Goal: Task Accomplishment & Management: Use online tool/utility

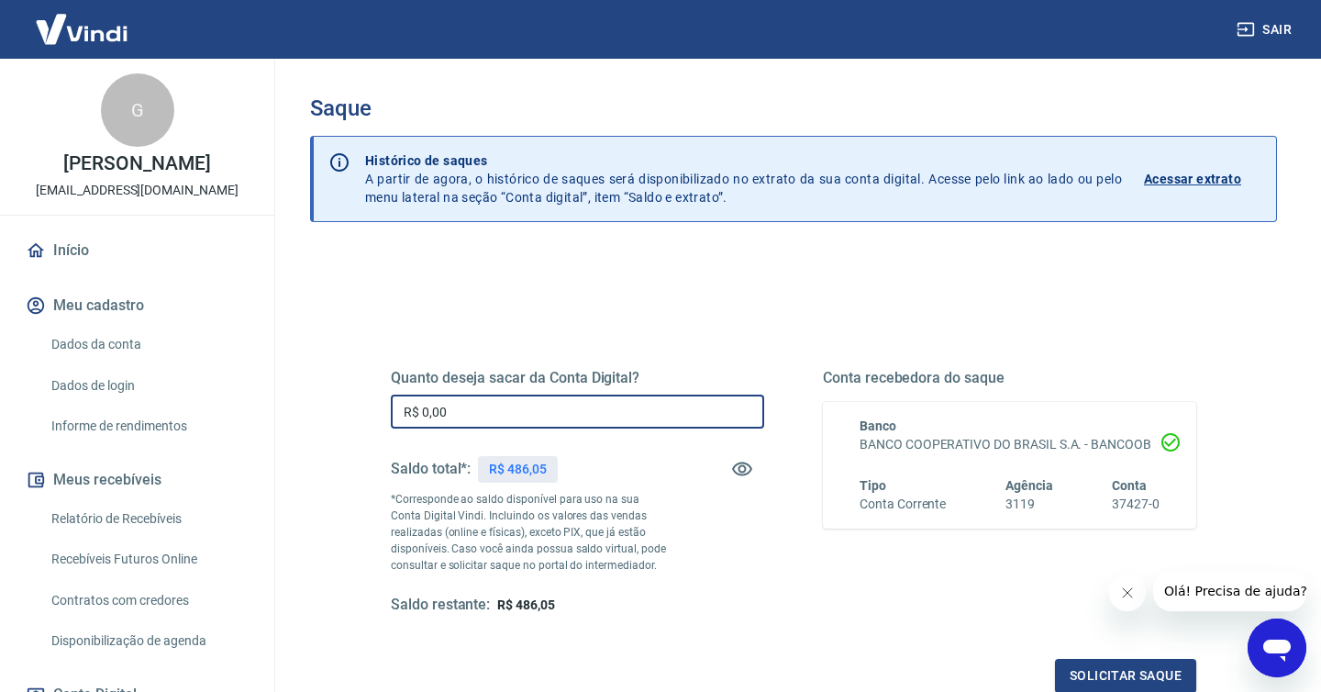
click at [502, 411] on input "R$ 0,00" at bounding box center [577, 412] width 373 height 34
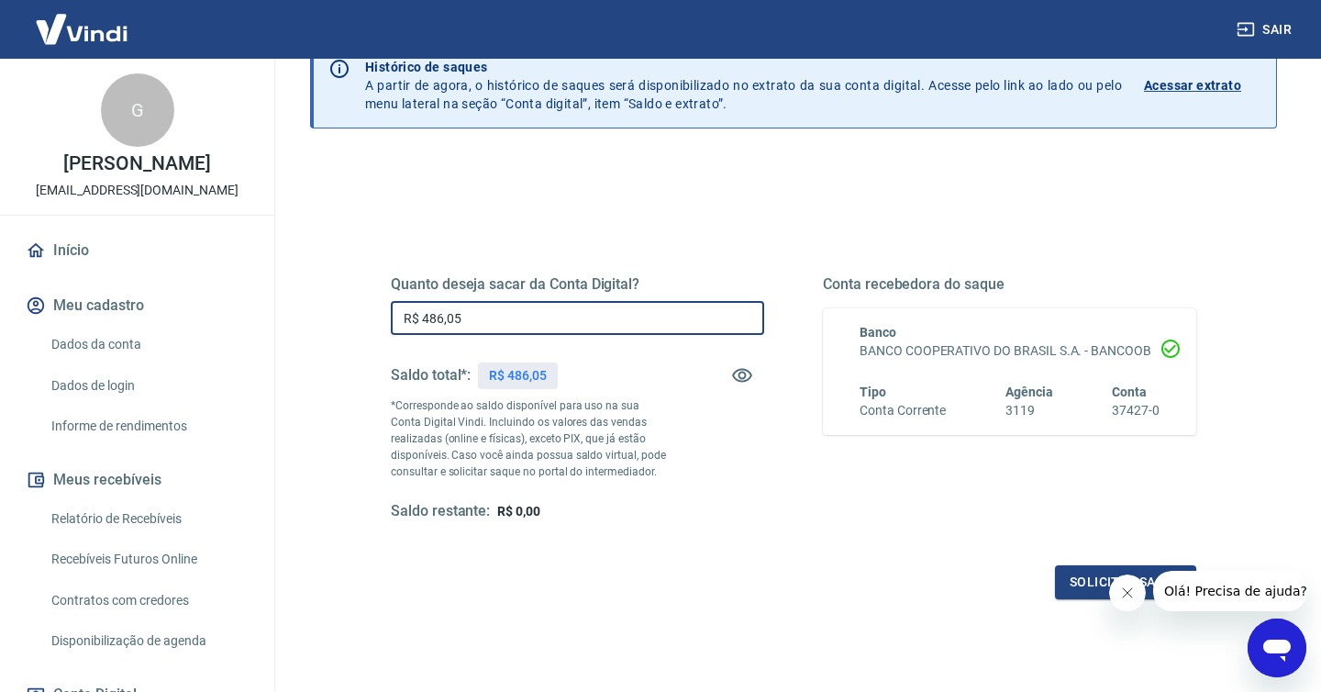
scroll to position [106, 0]
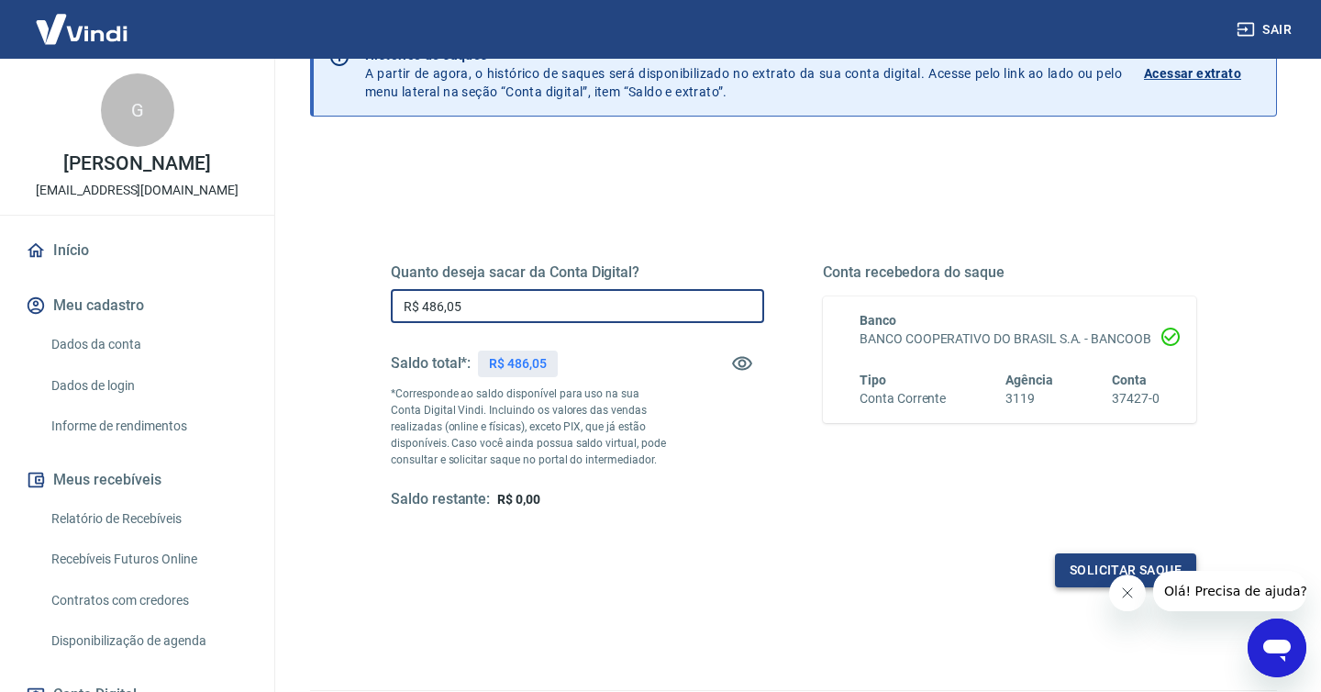
type input "R$ 486,05"
click at [1101, 568] on button "Solicitar saque" at bounding box center [1125, 570] width 141 height 34
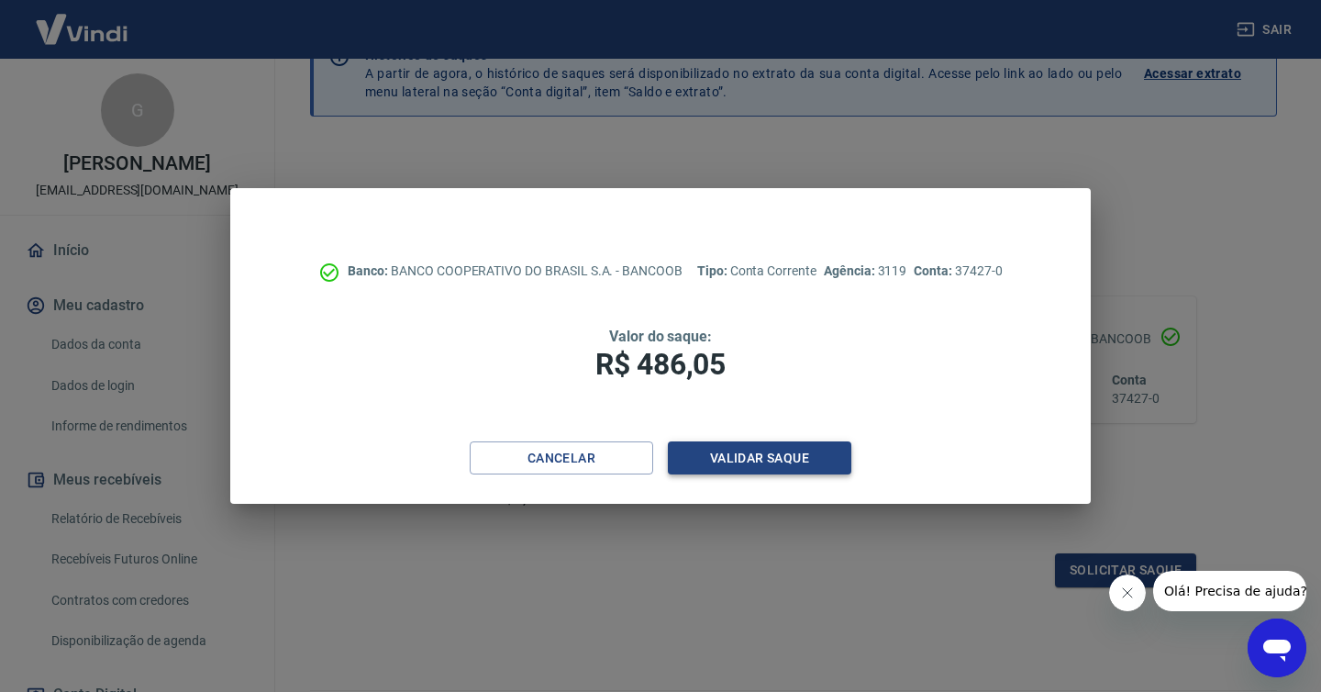
click at [828, 456] on button "Validar saque" at bounding box center [760, 458] width 184 height 34
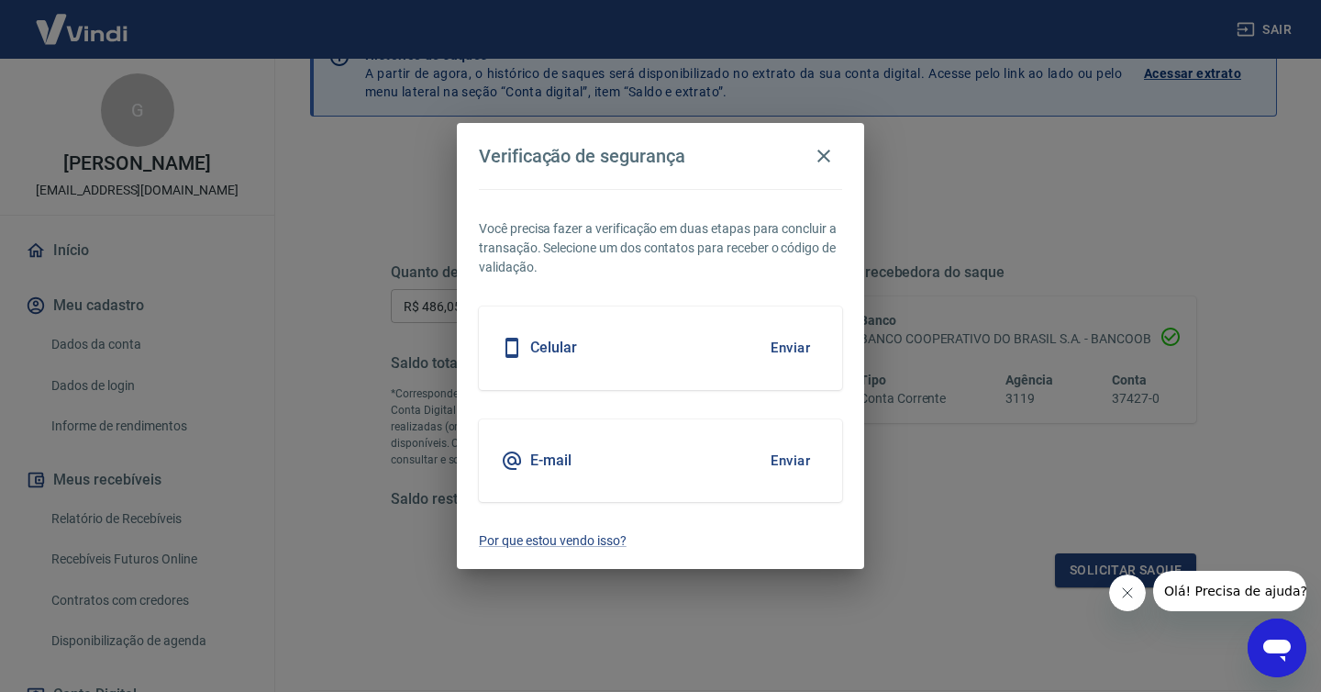
click at [788, 451] on button "Enviar" at bounding box center [791, 460] width 60 height 39
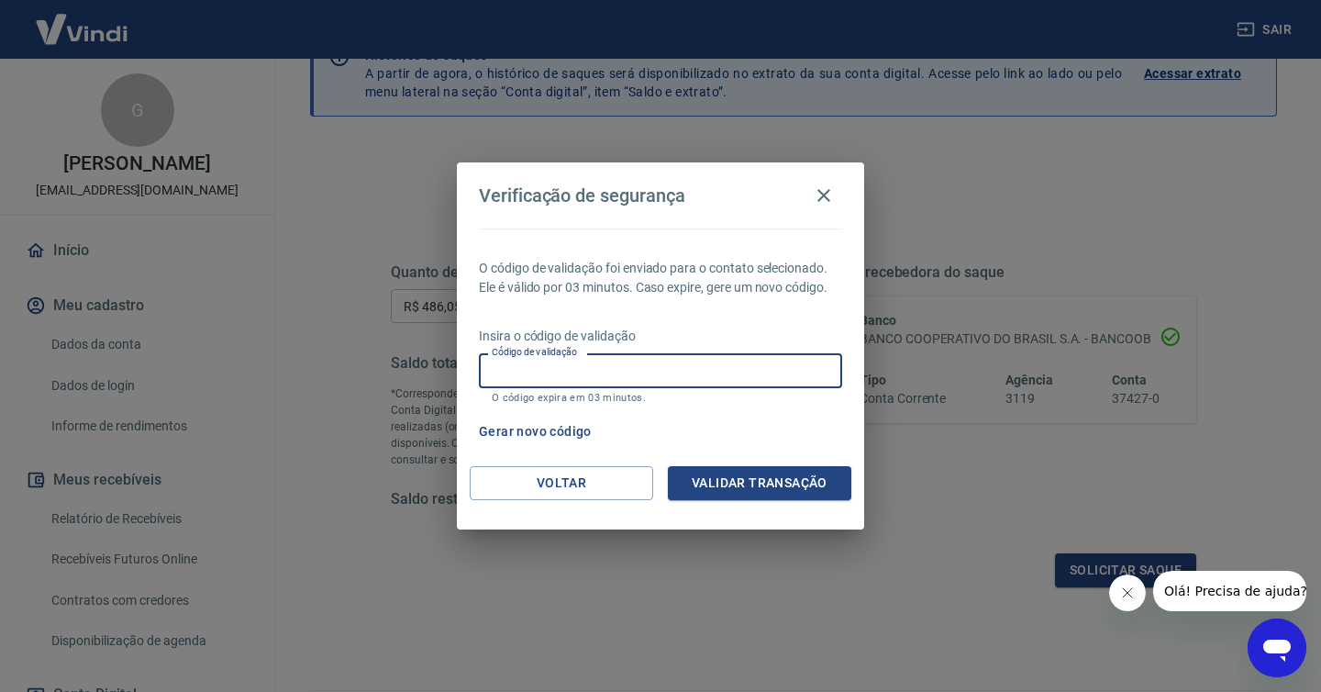
click at [567, 363] on div "Código de validação Código de validação O código expira em 03 minutos." at bounding box center [660, 378] width 363 height 50
paste input "523754"
type input "523754"
click at [736, 484] on button "Validar transação" at bounding box center [760, 483] width 184 height 34
